Goal: Check status: Check status

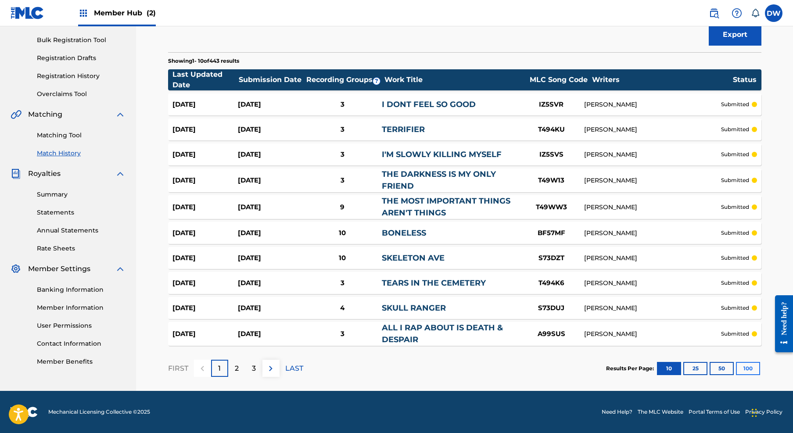
click at [753, 364] on button "100" at bounding box center [748, 368] width 24 height 13
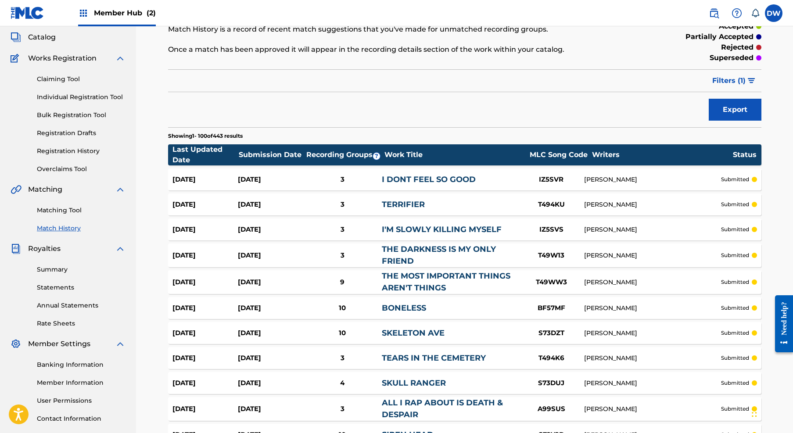
scroll to position [37, 0]
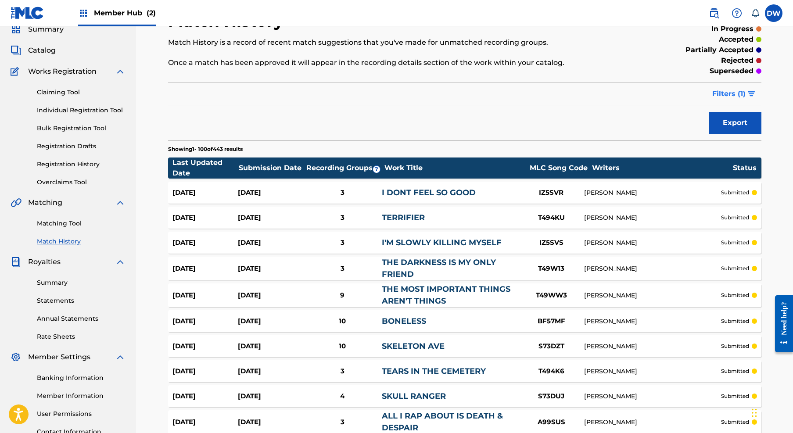
click at [741, 94] on span "Filters ( 1 )" at bounding box center [729, 94] width 33 height 11
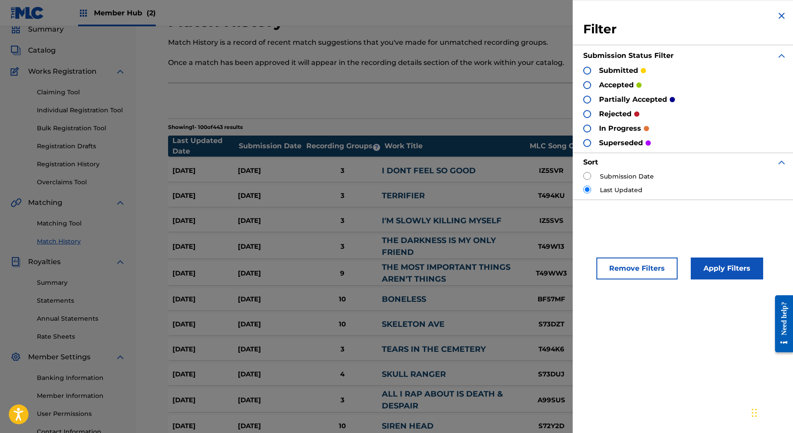
click at [589, 177] on input "radio" at bounding box center [588, 176] width 8 height 8
radio input "true"
click at [712, 264] on button "Apply Filters" at bounding box center [727, 269] width 72 height 22
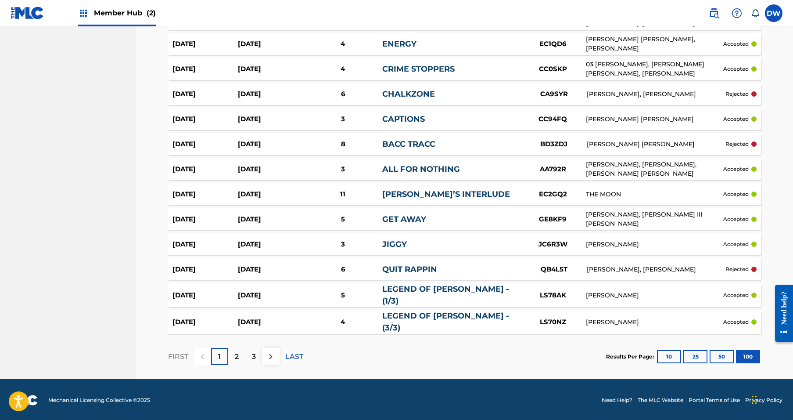
scroll to position [2404, 0]
click at [234, 360] on div "2" at bounding box center [236, 356] width 17 height 17
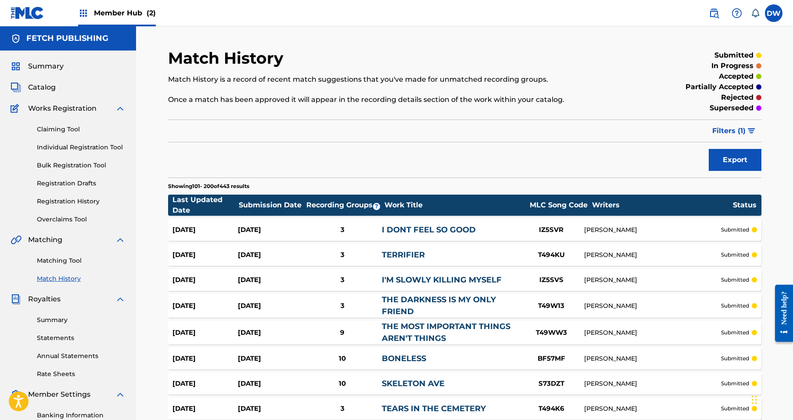
scroll to position [0, 0]
